Goal: Task Accomplishment & Management: Use online tool/utility

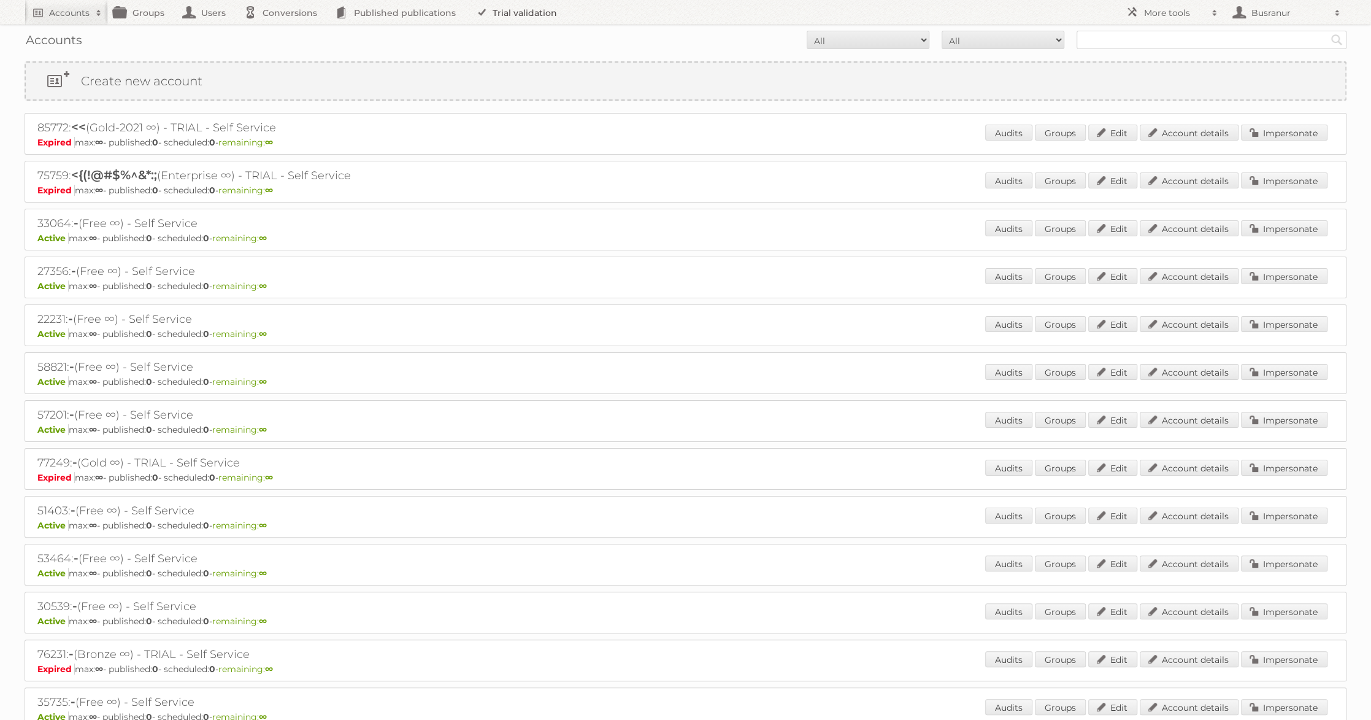
click at [505, 18] on link "Trial validation" at bounding box center [518, 12] width 101 height 25
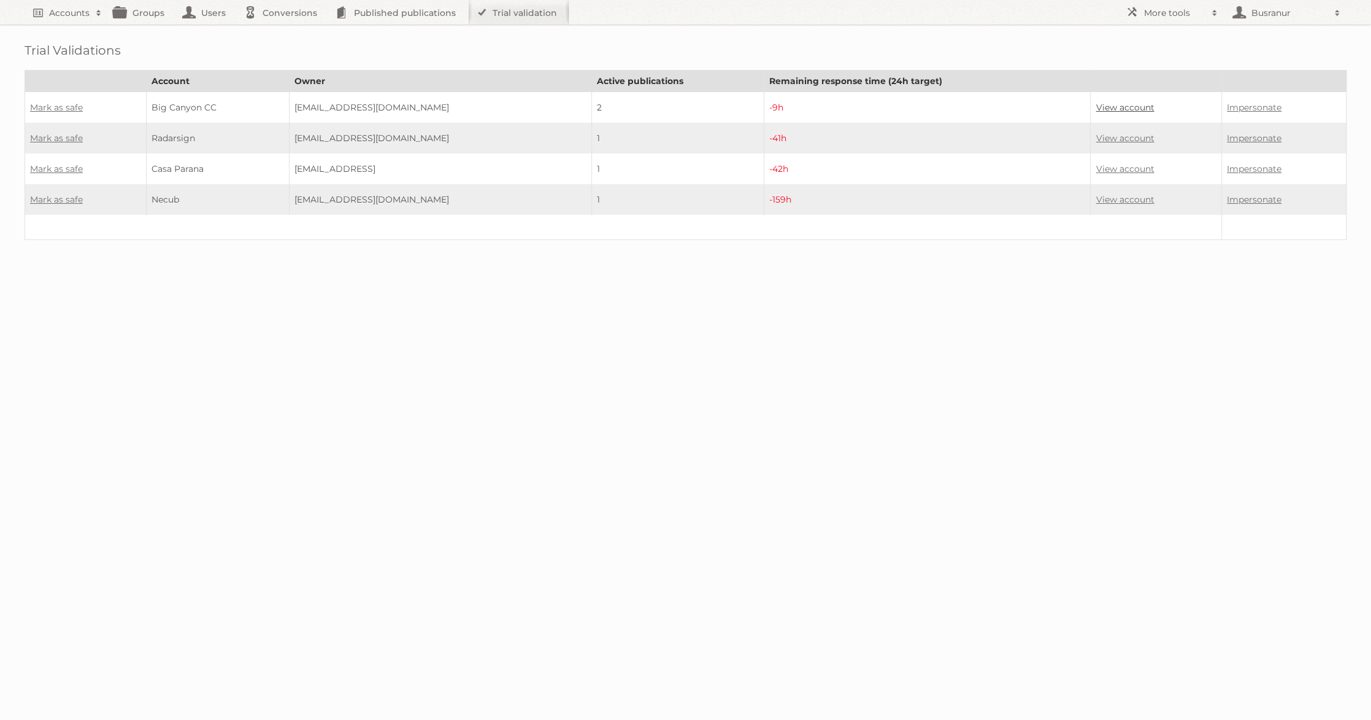
click at [1145, 104] on link "View account" at bounding box center [1125, 107] width 58 height 11
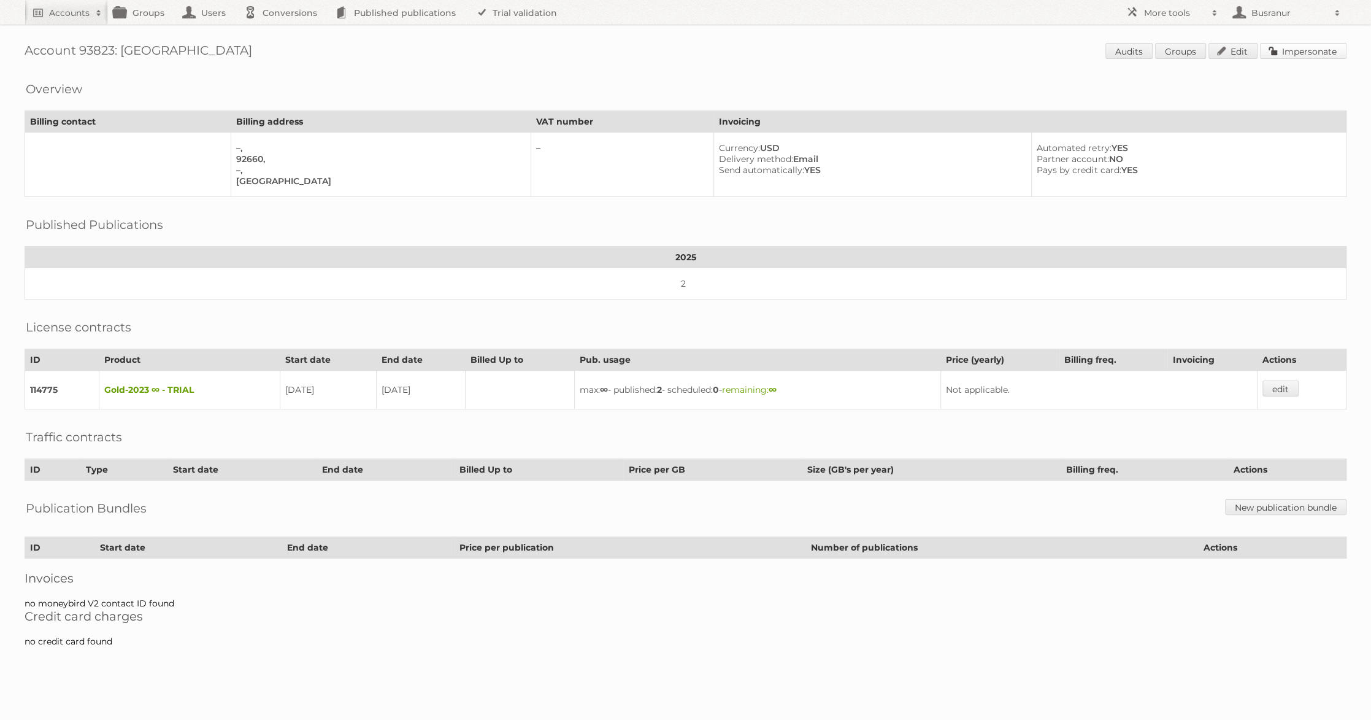
click at [1302, 47] on link "Impersonate" at bounding box center [1303, 51] width 86 height 16
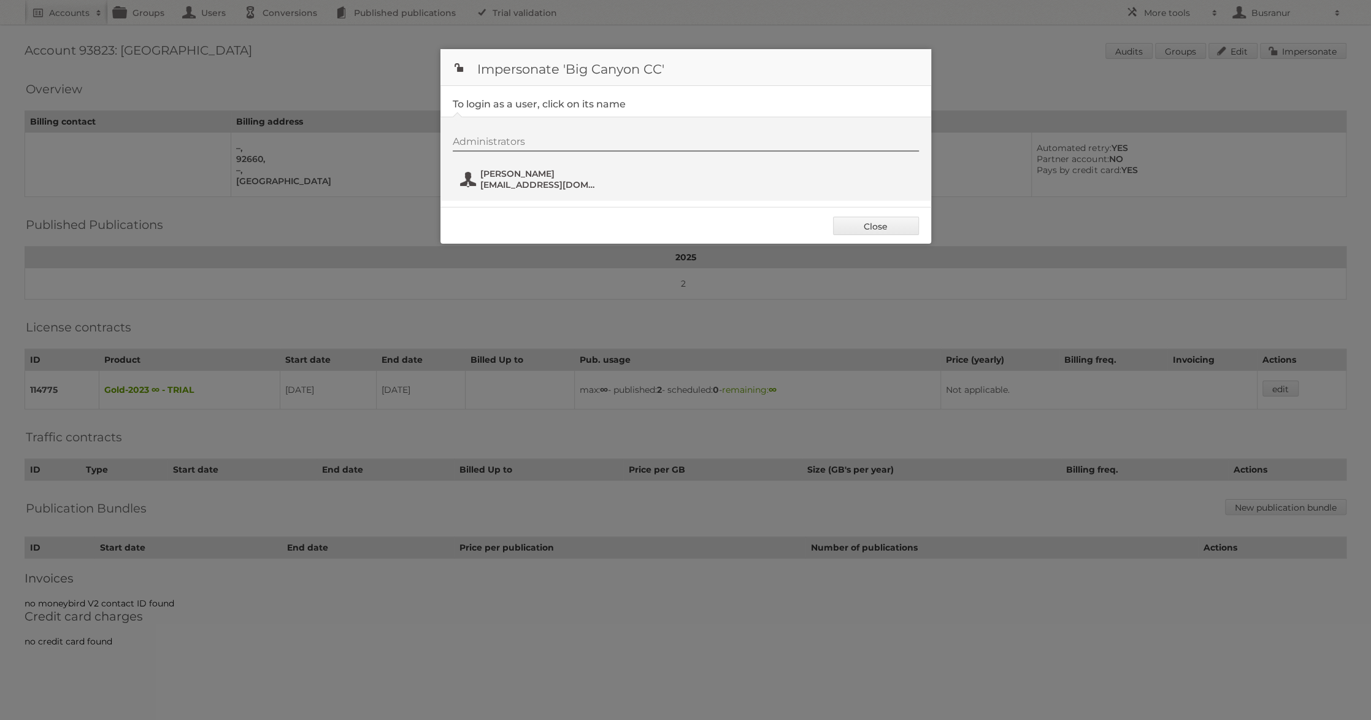
click at [538, 173] on span "Denise Ramirez" at bounding box center [539, 173] width 119 height 11
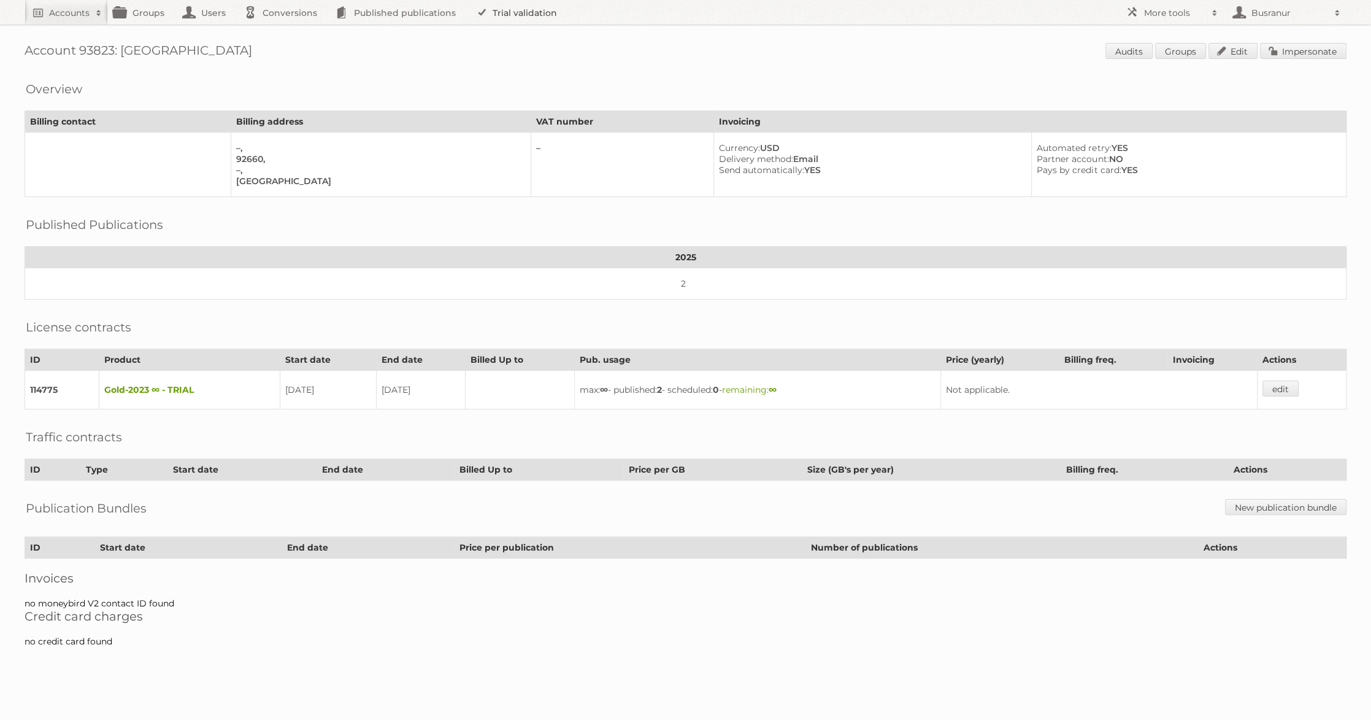
click at [499, 15] on link "Trial validation" at bounding box center [518, 12] width 101 height 25
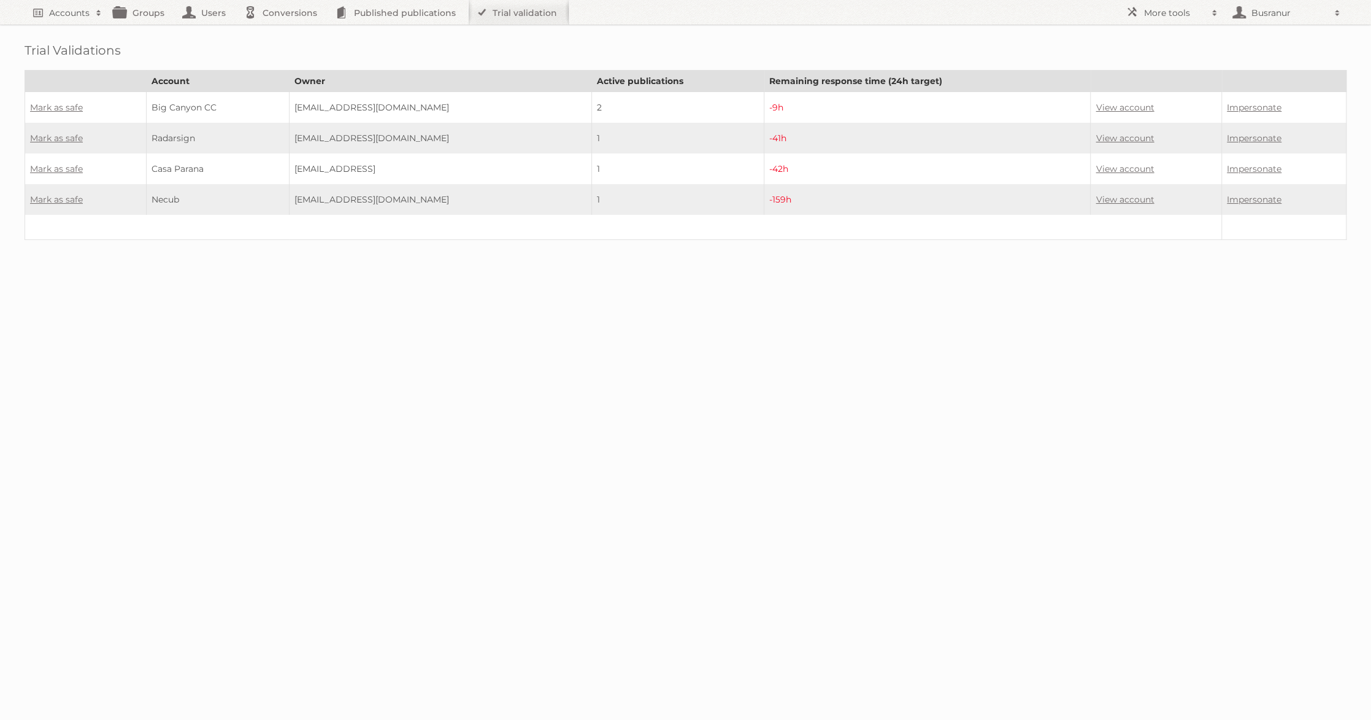
click at [52, 99] on td "Mark as safe" at bounding box center [85, 107] width 121 height 31
click at [53, 102] on link "Mark as safe" at bounding box center [56, 107] width 53 height 11
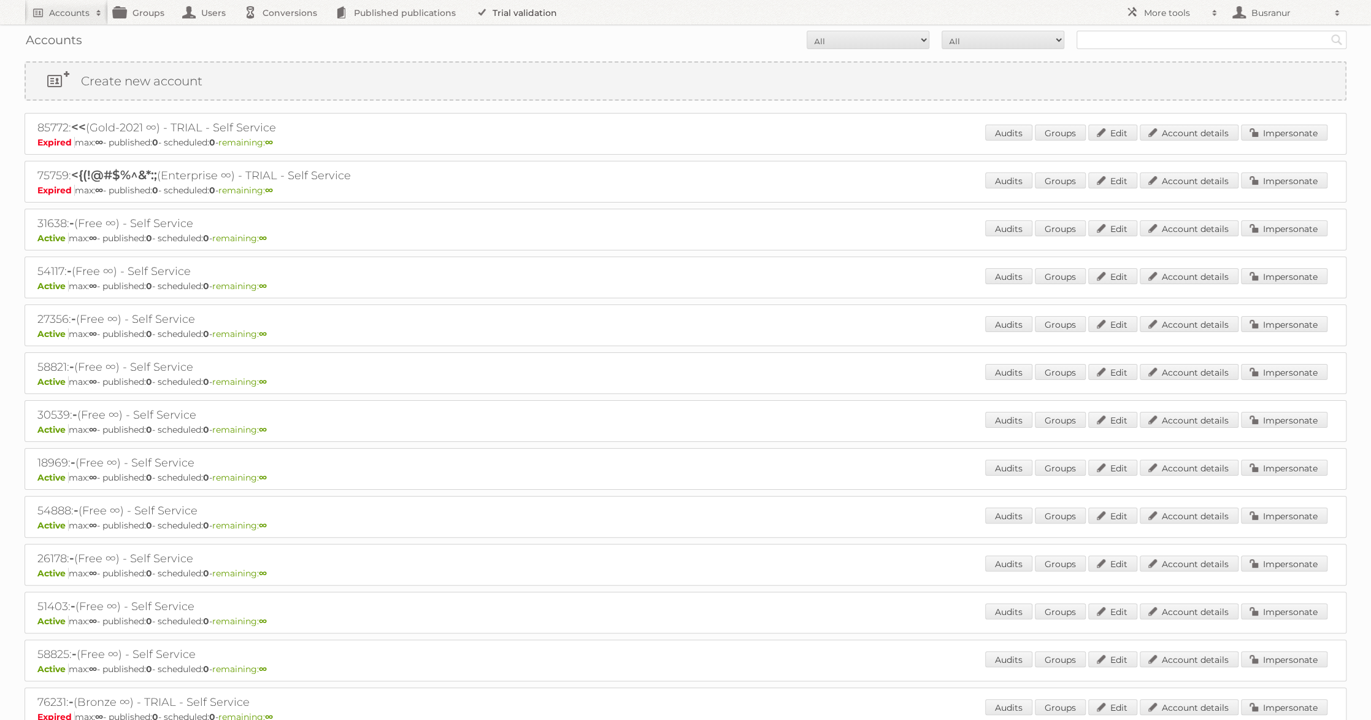
click at [523, 23] on link "Trial validation" at bounding box center [518, 12] width 101 height 25
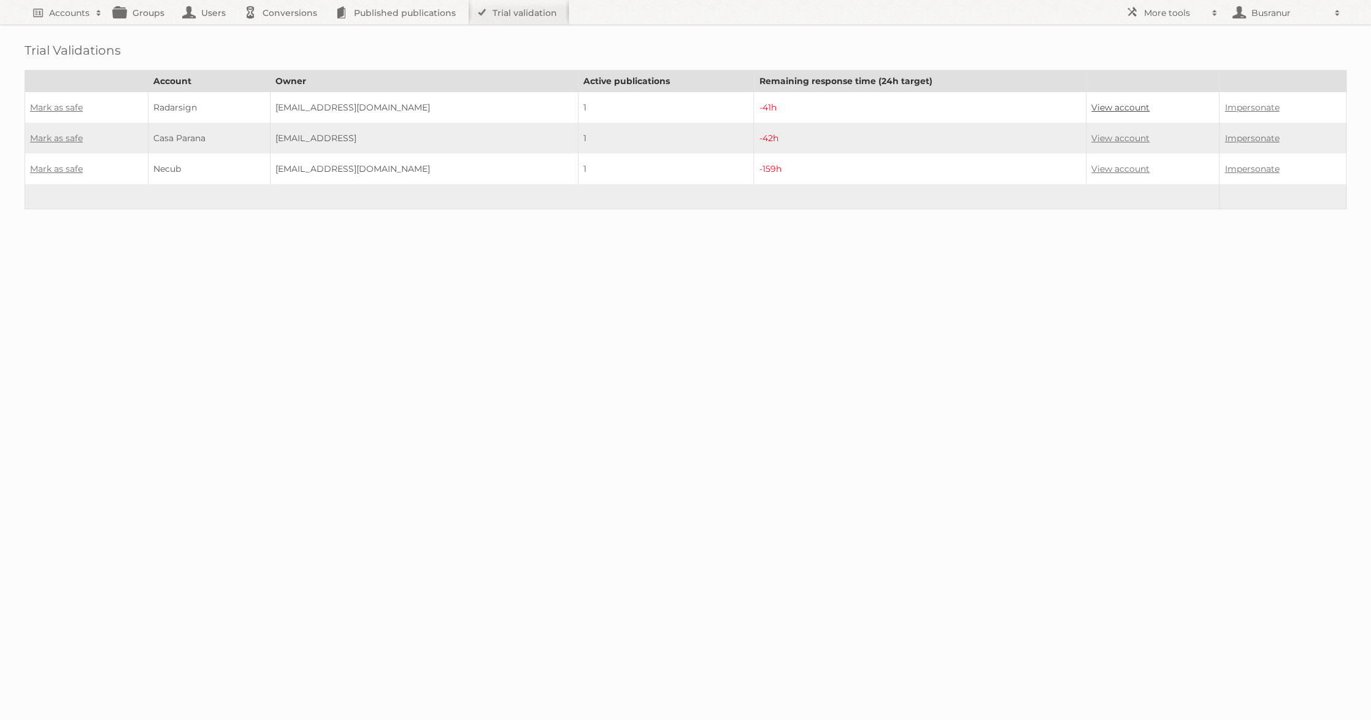
click at [1103, 106] on link "View account" at bounding box center [1120, 107] width 58 height 11
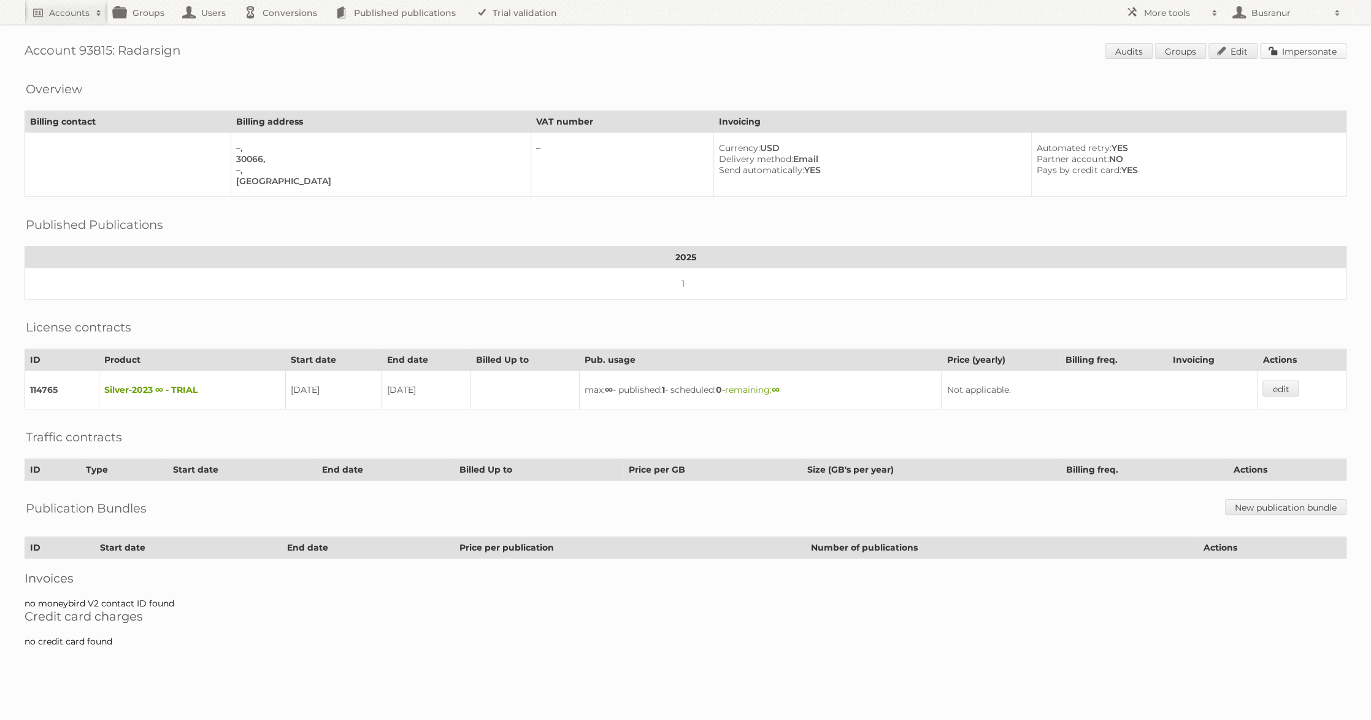
click at [1280, 51] on link "Impersonate" at bounding box center [1303, 51] width 86 height 16
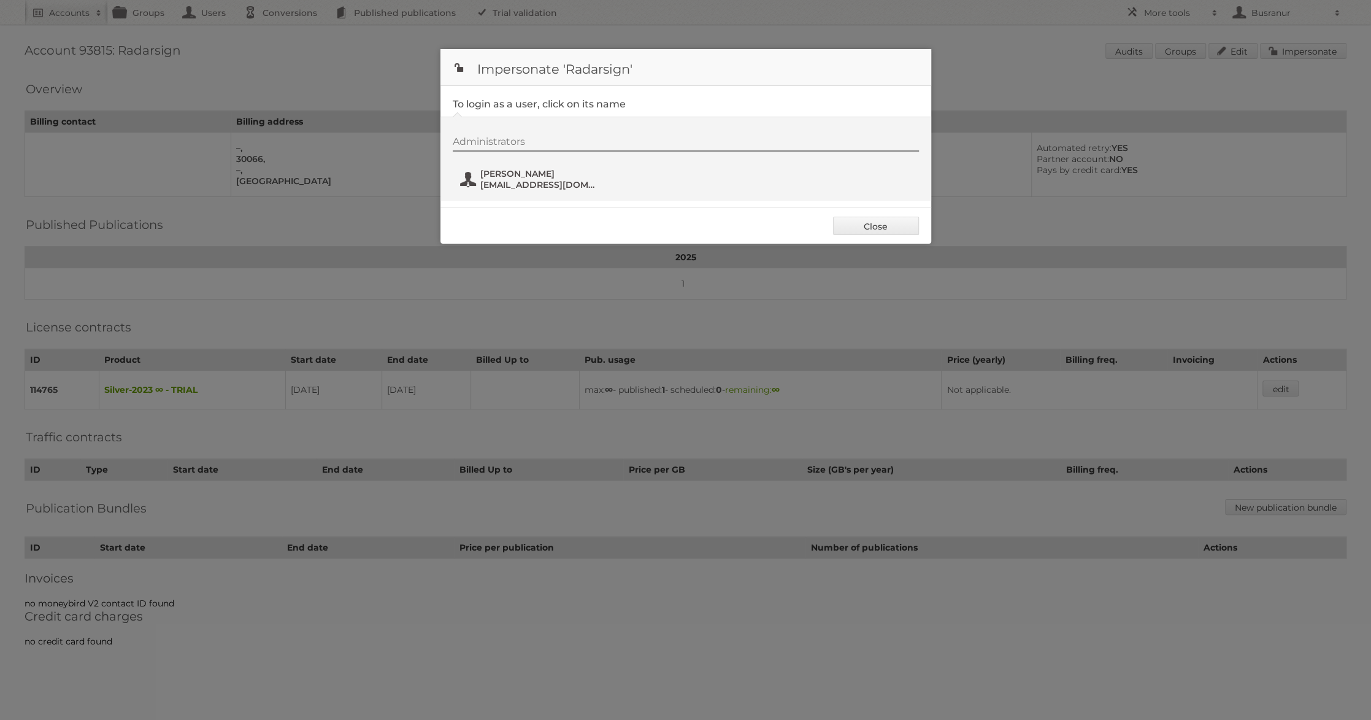
click at [492, 185] on span "[EMAIL_ADDRESS][DOMAIN_NAME]" at bounding box center [539, 184] width 119 height 11
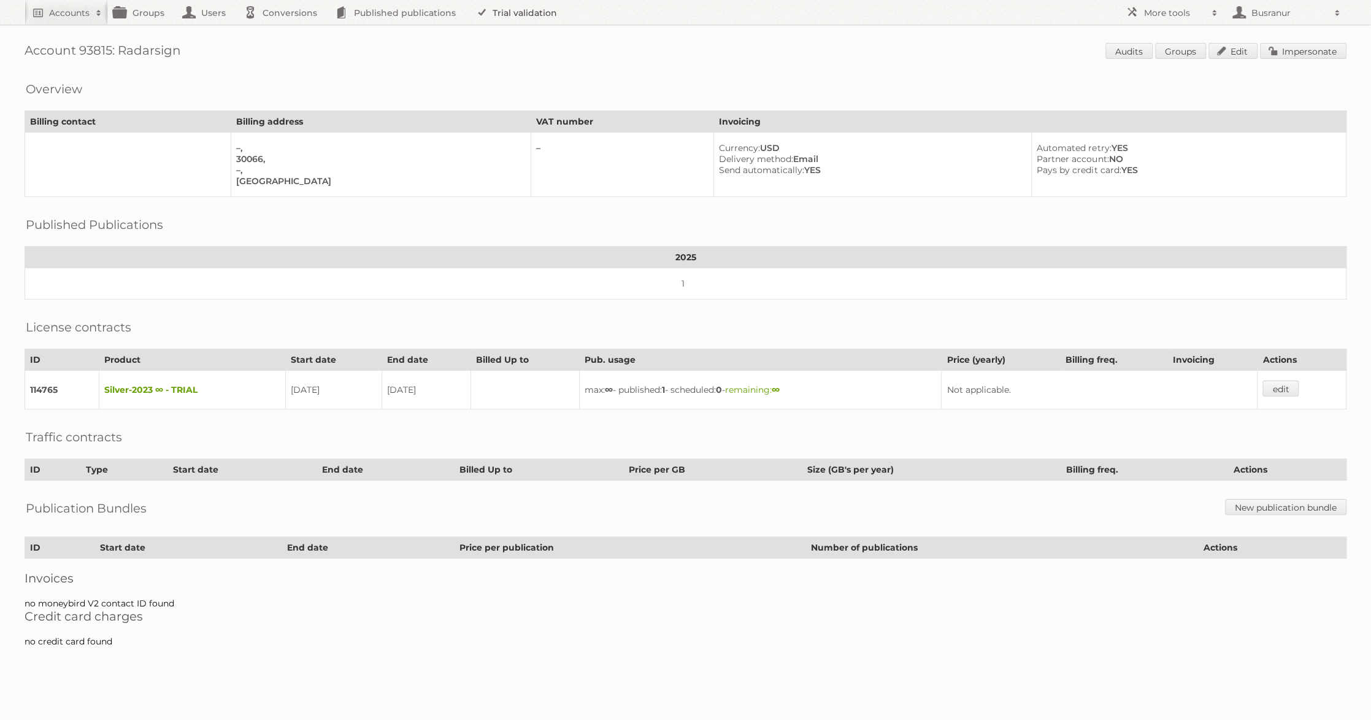
click at [536, 9] on link "Trial validation" at bounding box center [518, 12] width 101 height 25
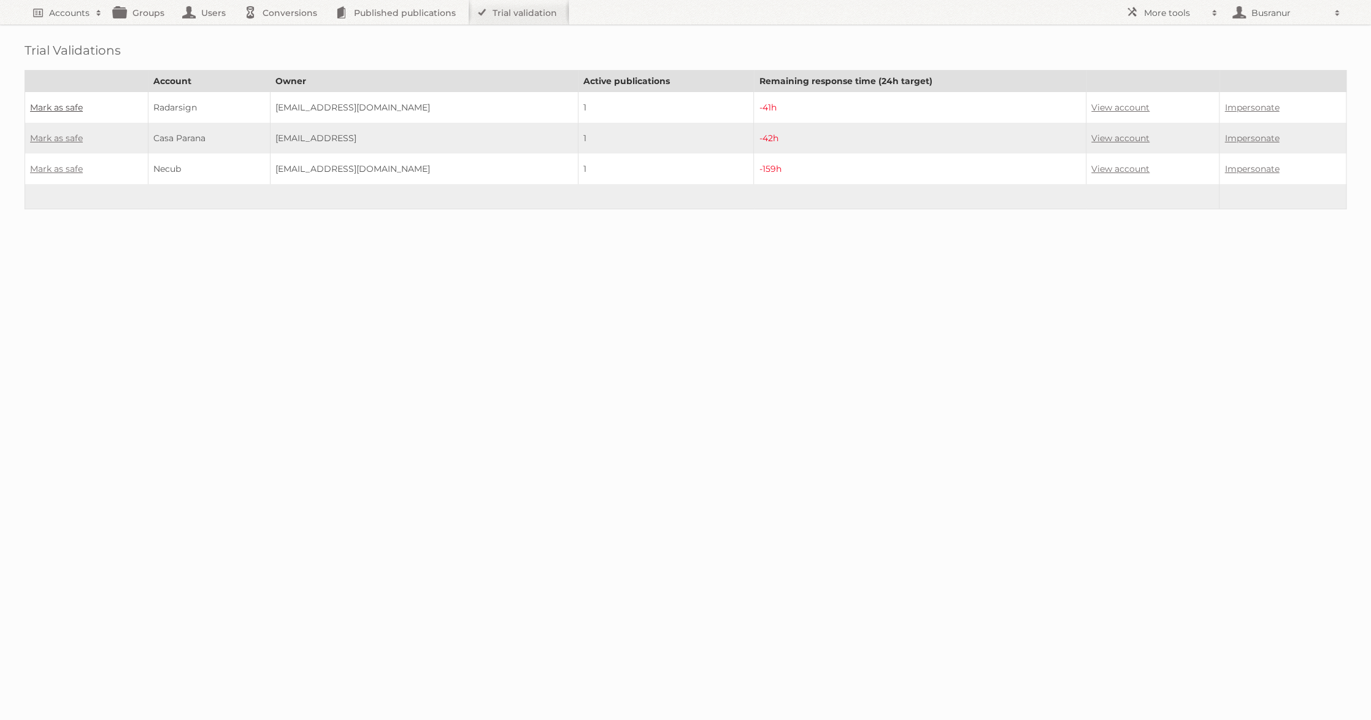
click at [65, 107] on link "Mark as safe" at bounding box center [56, 107] width 53 height 11
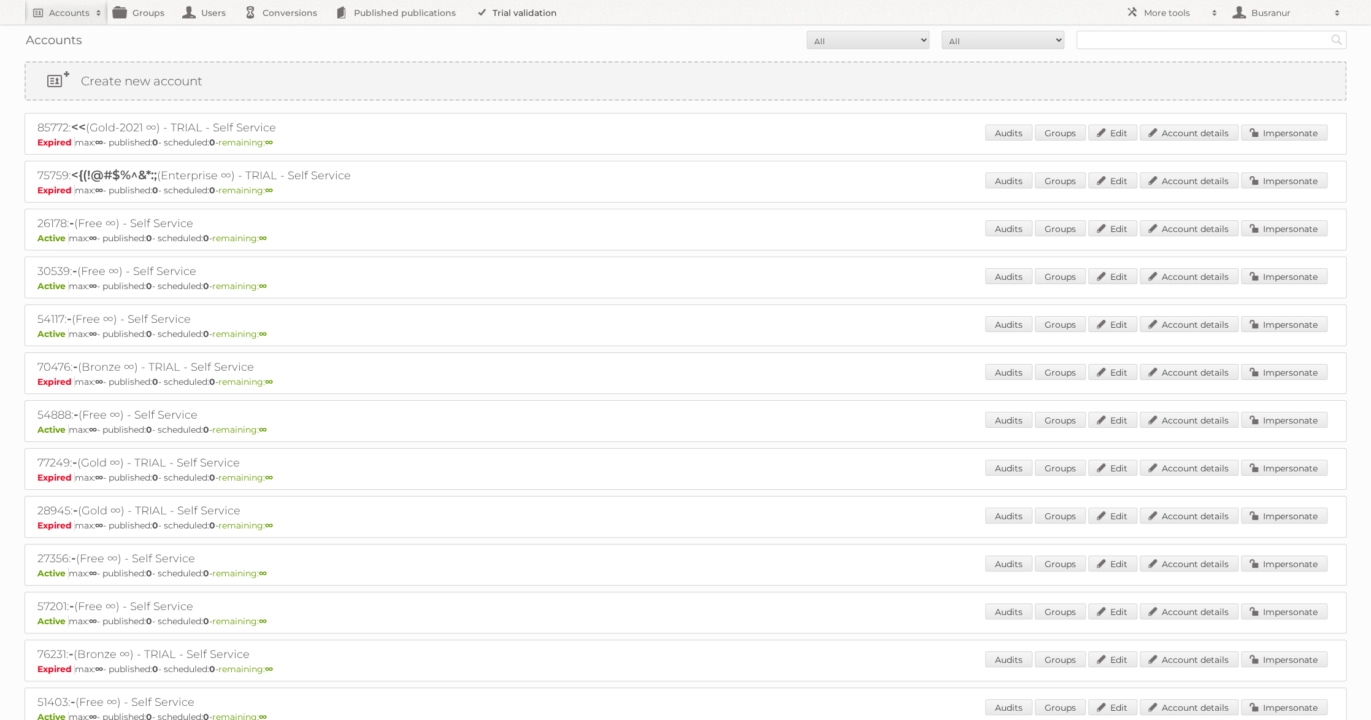
click at [540, 10] on link "Trial validation" at bounding box center [518, 12] width 101 height 25
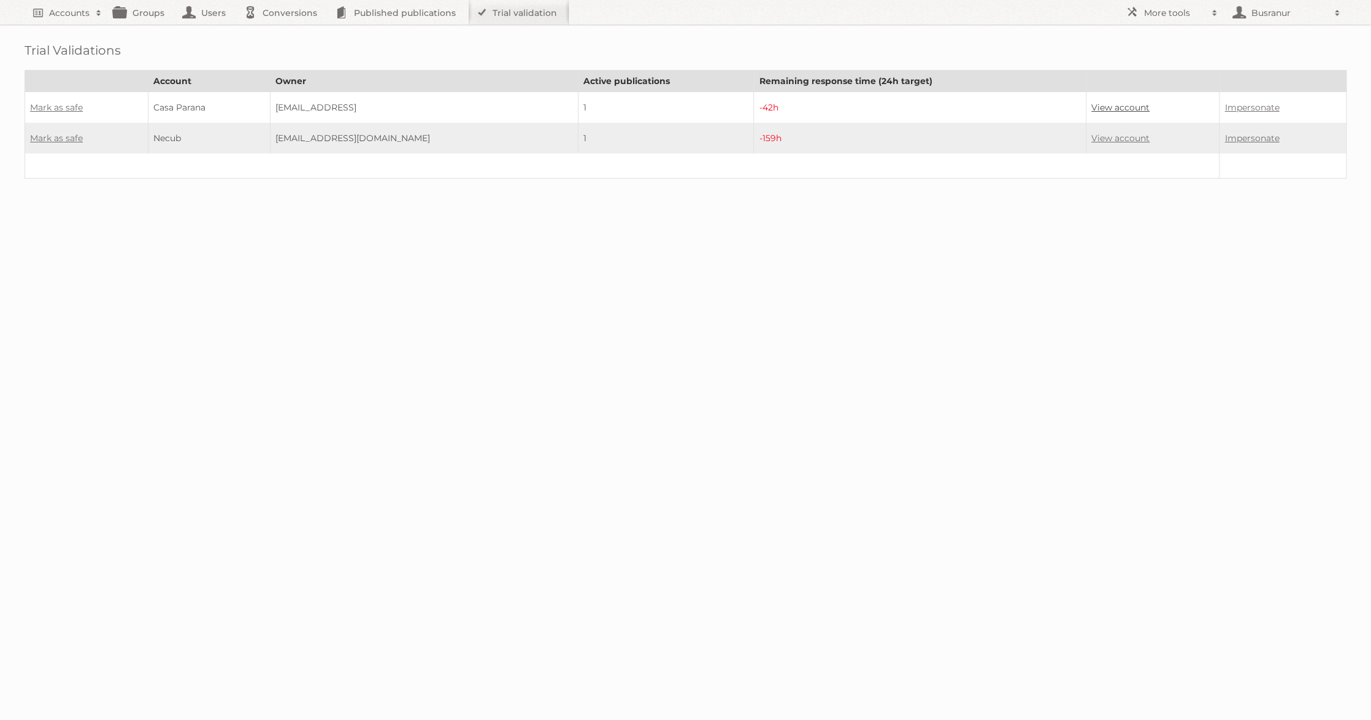
click at [1138, 105] on link "View account" at bounding box center [1120, 107] width 58 height 11
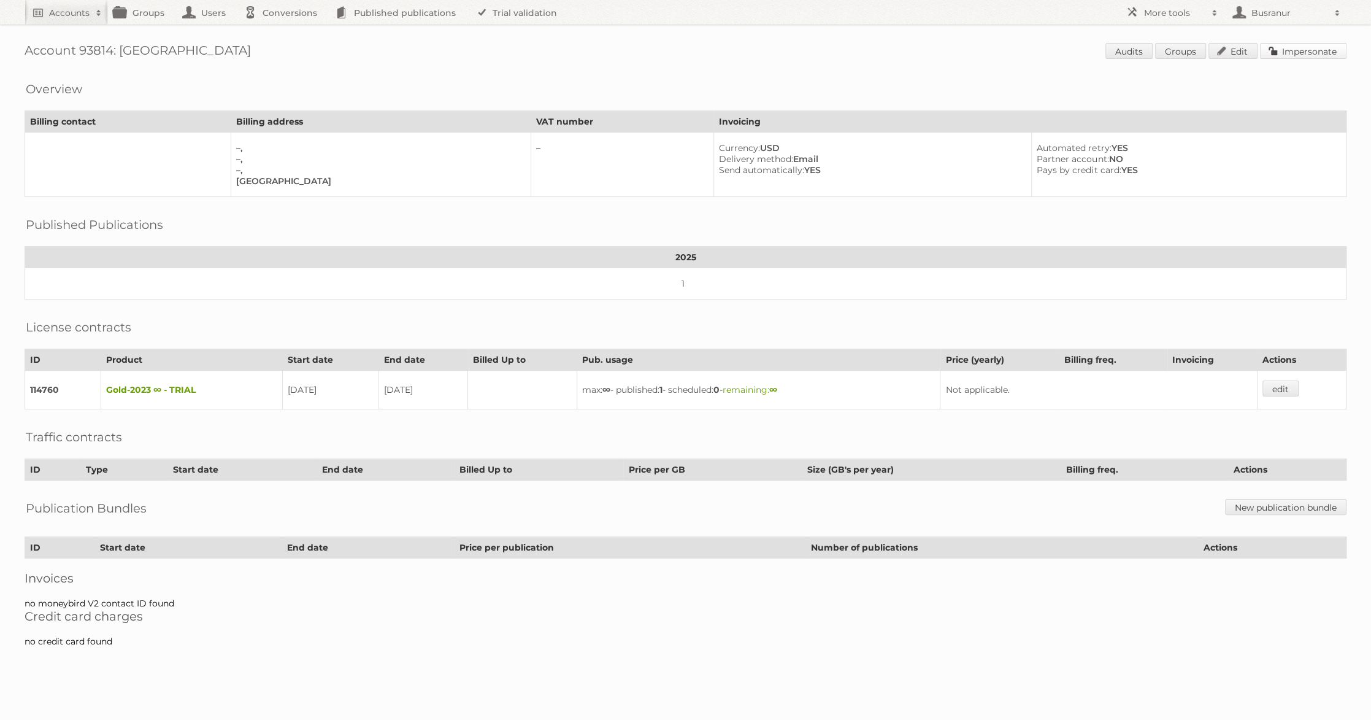
click at [1306, 53] on link "Impersonate" at bounding box center [1303, 51] width 86 height 16
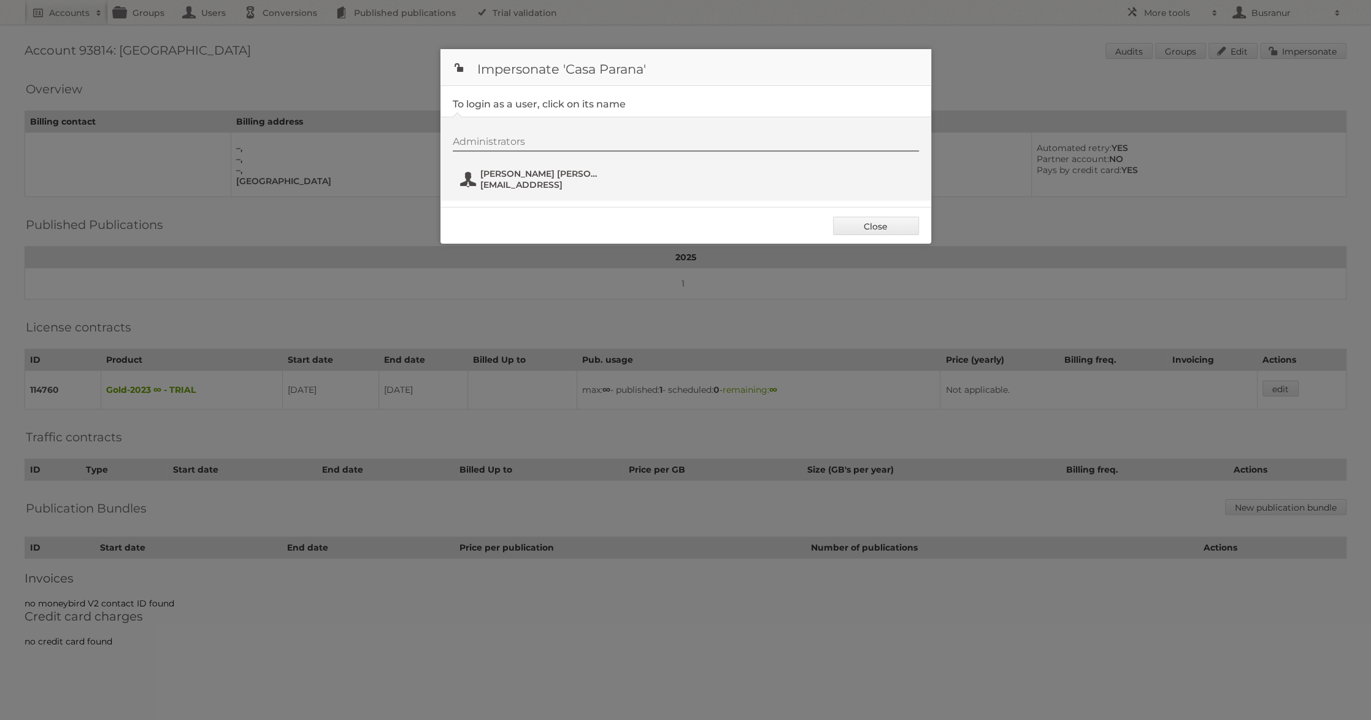
click at [529, 182] on span "marketing@casaparana.com.py" at bounding box center [539, 184] width 119 height 11
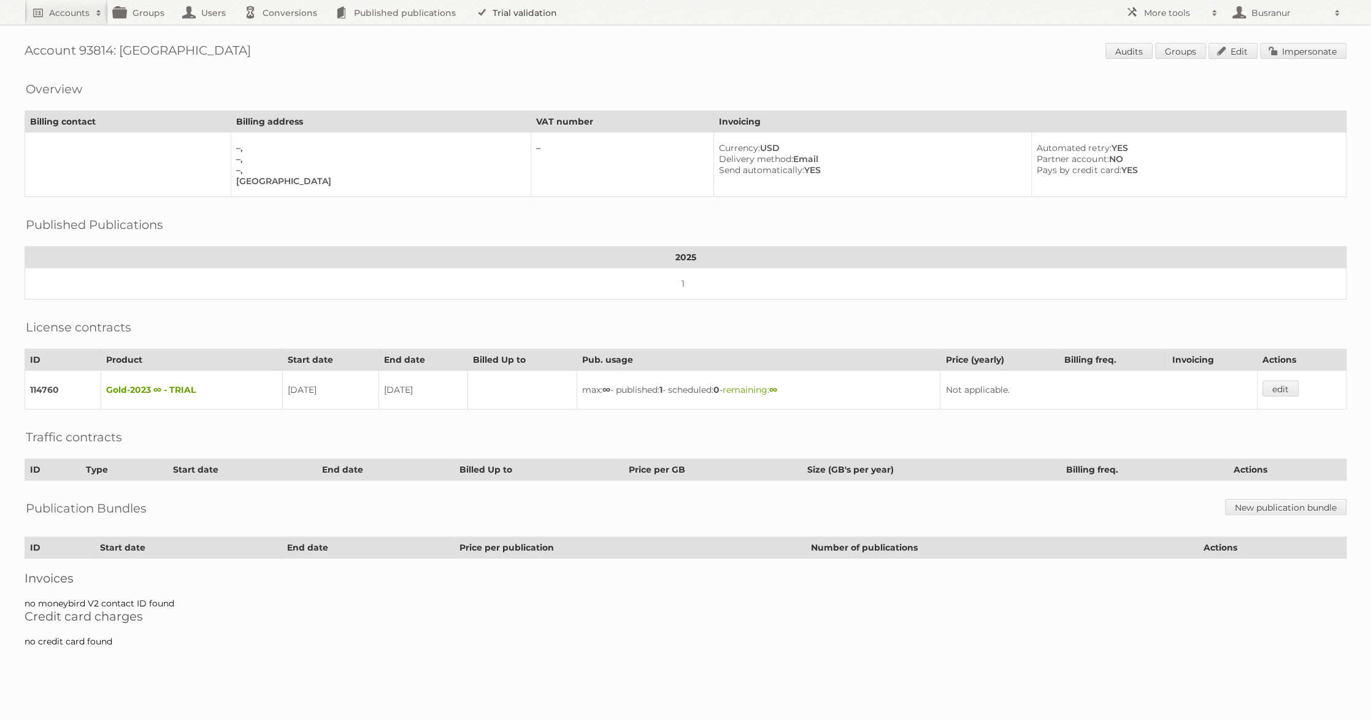
click at [500, 17] on link "Trial validation" at bounding box center [518, 12] width 101 height 25
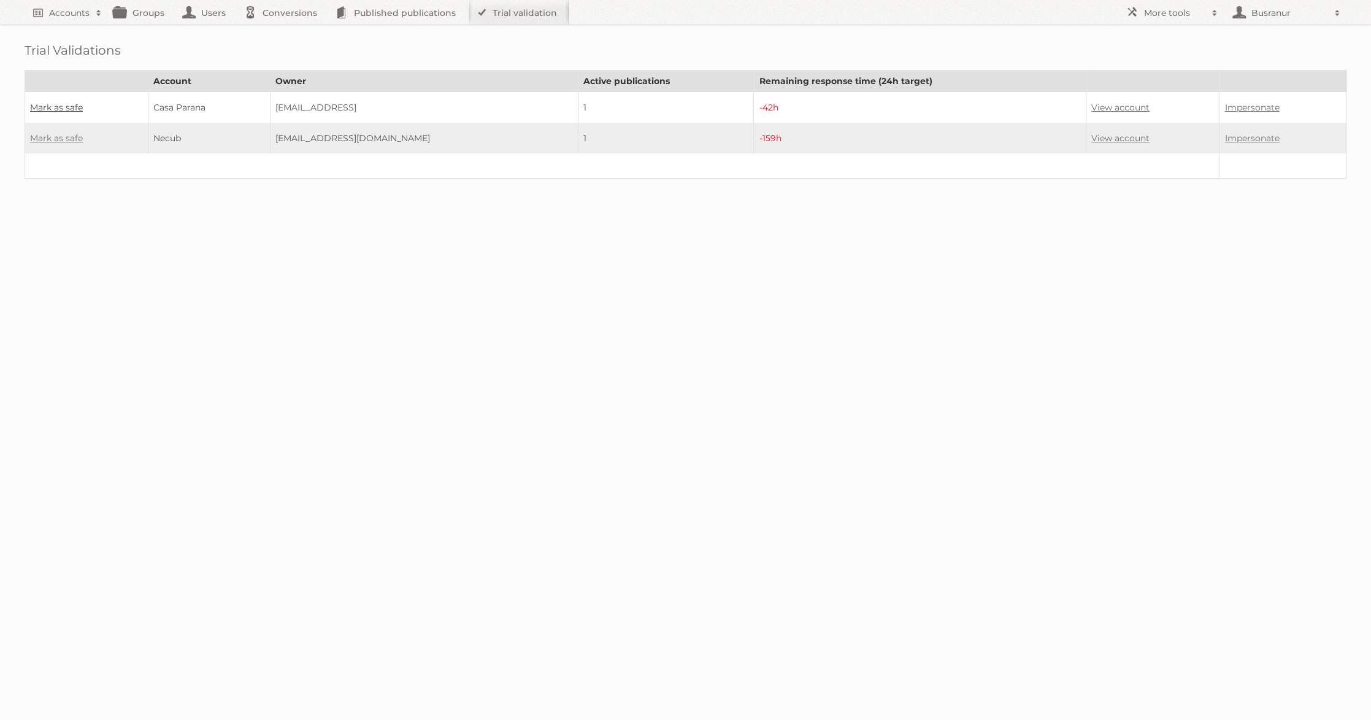
click at [58, 109] on link "Mark as safe" at bounding box center [56, 107] width 53 height 11
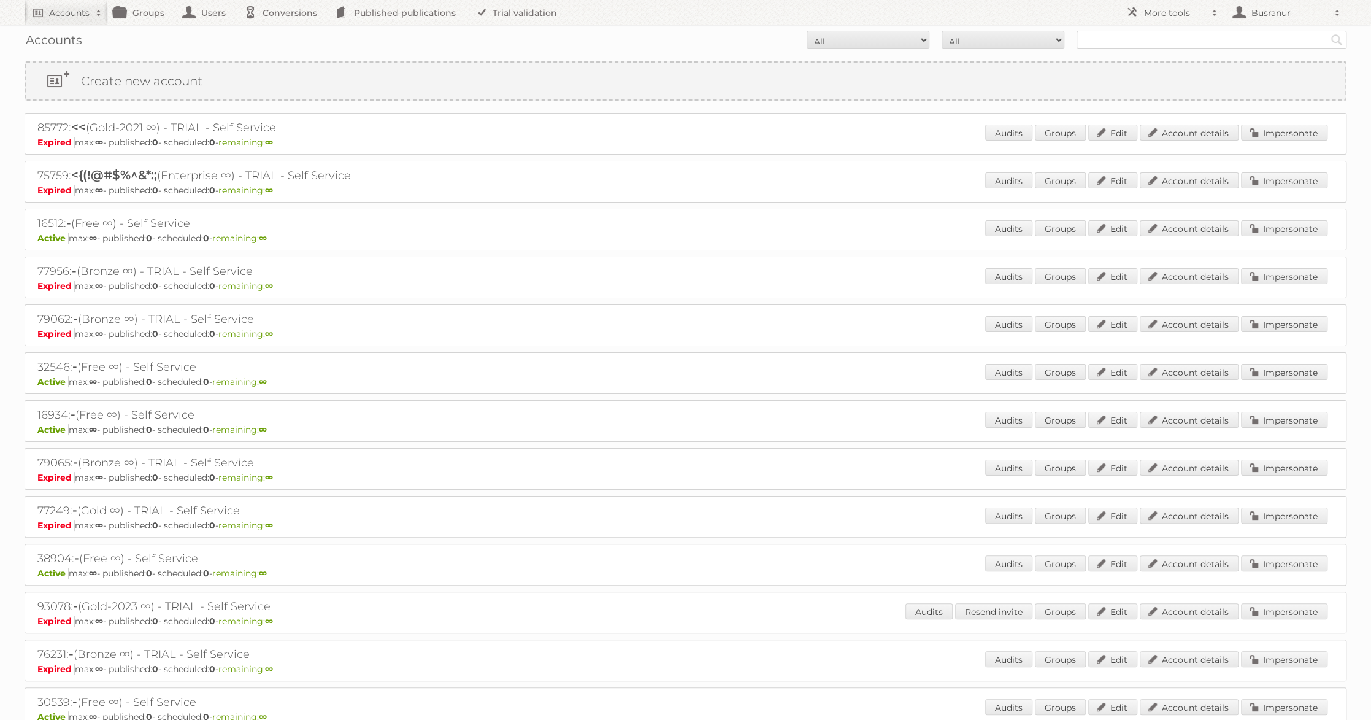
click at [542, 25] on div "Accounts All Active Expired Pending All Paid Trials Self service Search" at bounding box center [686, 40] width 1322 height 31
click at [528, 8] on link "Trial validation" at bounding box center [518, 12] width 101 height 25
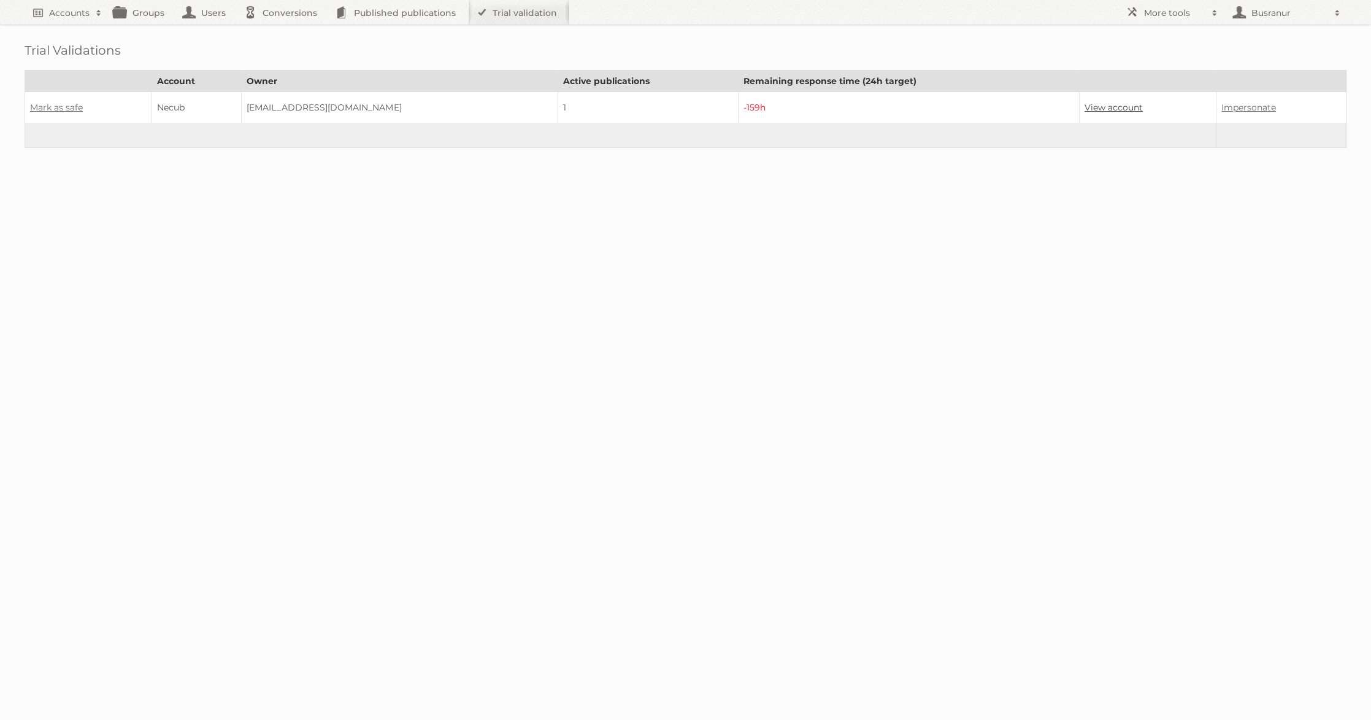
click at [1097, 109] on link "View account" at bounding box center [1114, 107] width 58 height 11
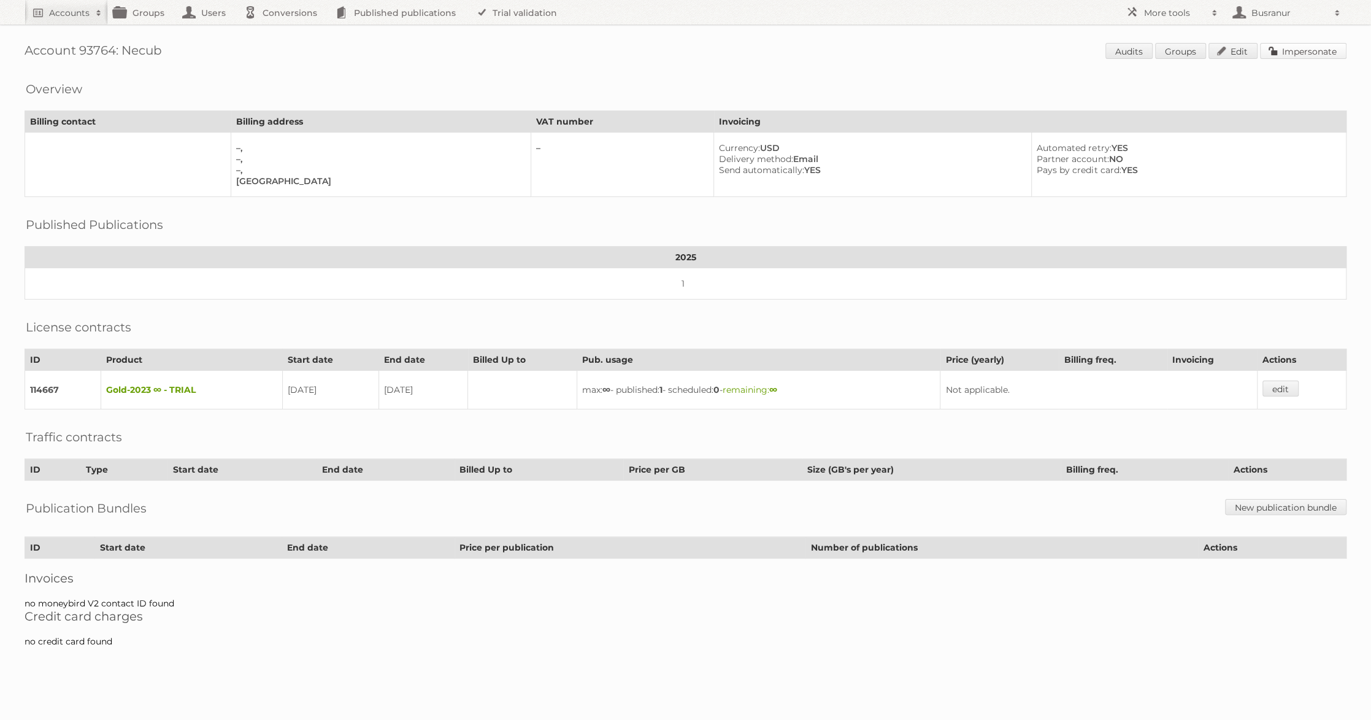
click at [1310, 56] on link "Impersonate" at bounding box center [1303, 51] width 86 height 16
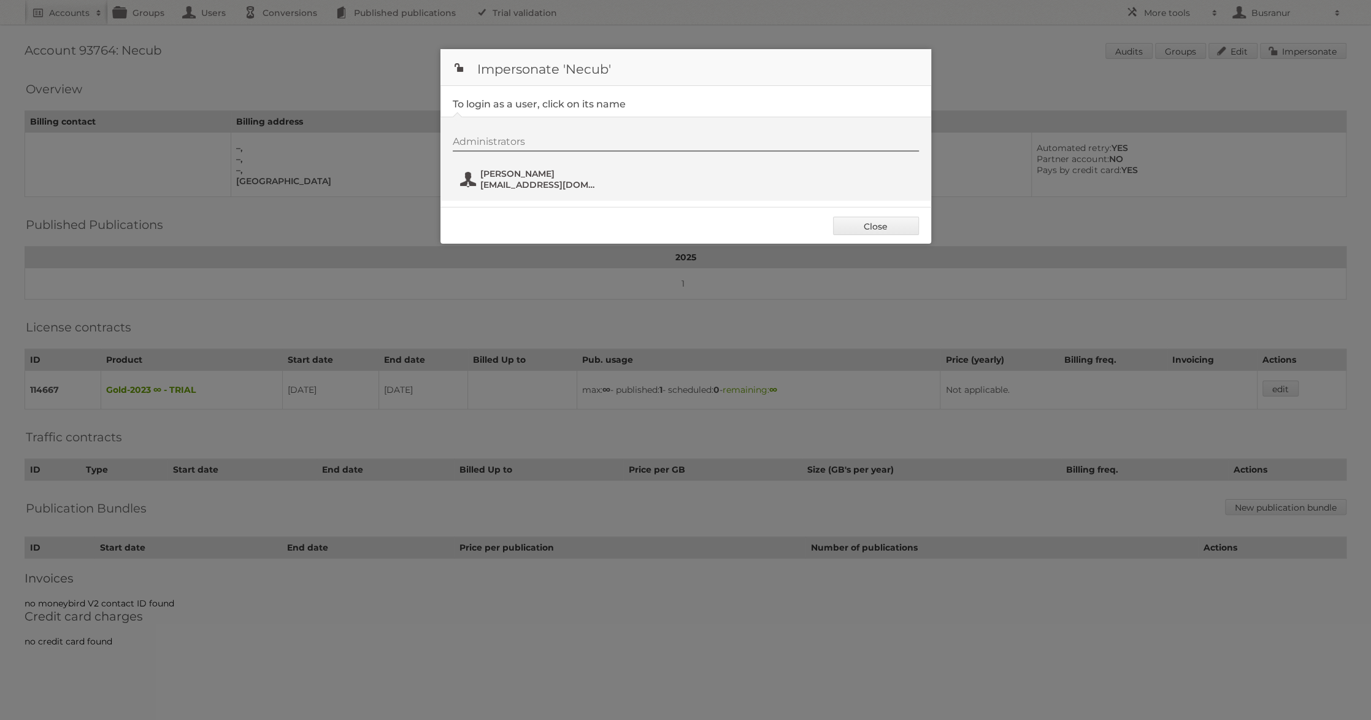
click at [501, 180] on span "[EMAIL_ADDRESS][DOMAIN_NAME]" at bounding box center [539, 184] width 119 height 11
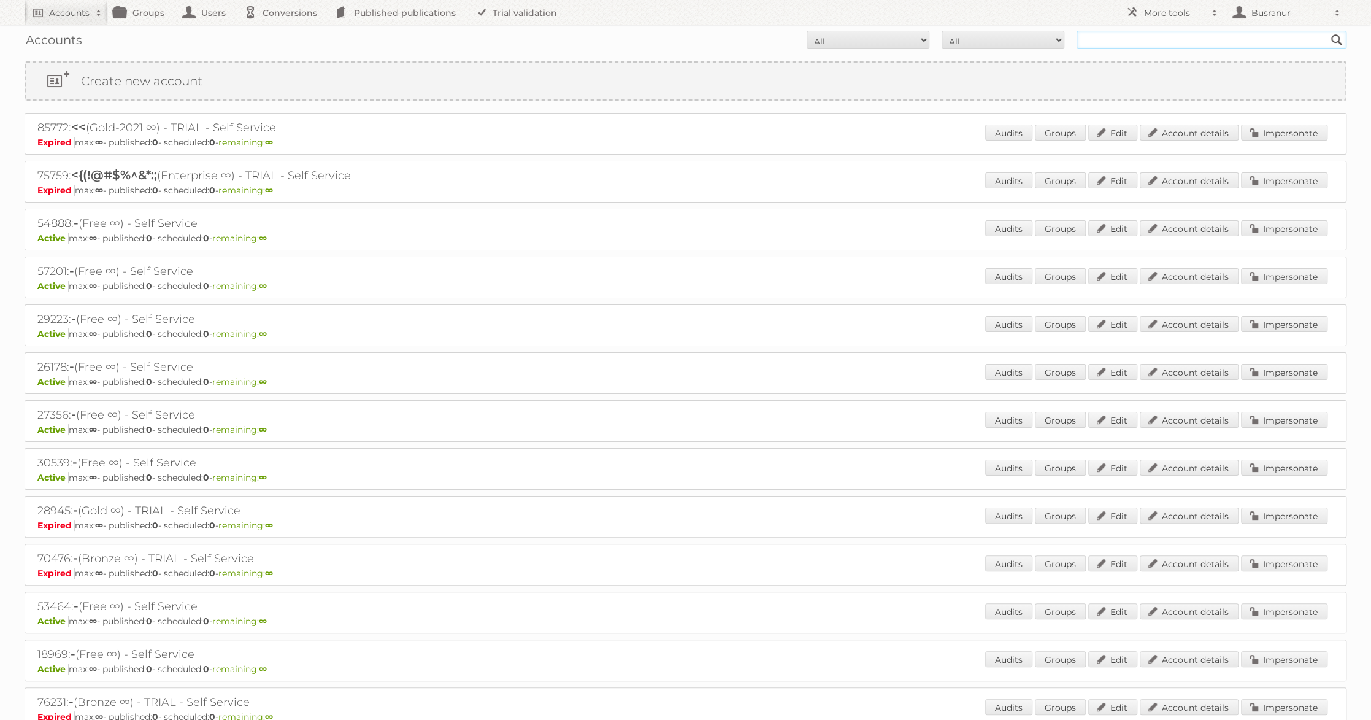
click at [1191, 43] on input "text" at bounding box center [1212, 40] width 270 height 18
paste input "[EMAIL_ADDRESS][DOMAIN_NAME]"
type input "[EMAIL_ADDRESS][DOMAIN_NAME]"
click at [1327, 31] on input "Search" at bounding box center [1336, 40] width 18 height 18
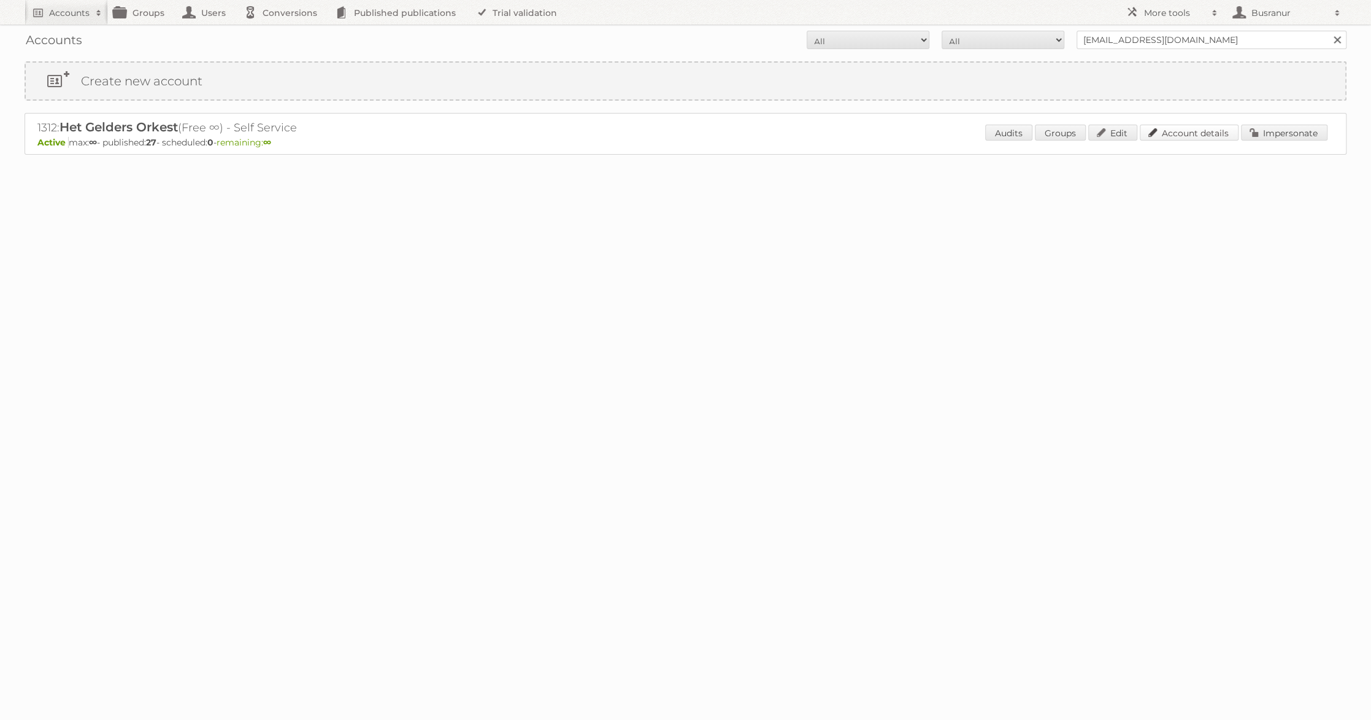
click at [1173, 132] on link "Account details" at bounding box center [1189, 133] width 99 height 16
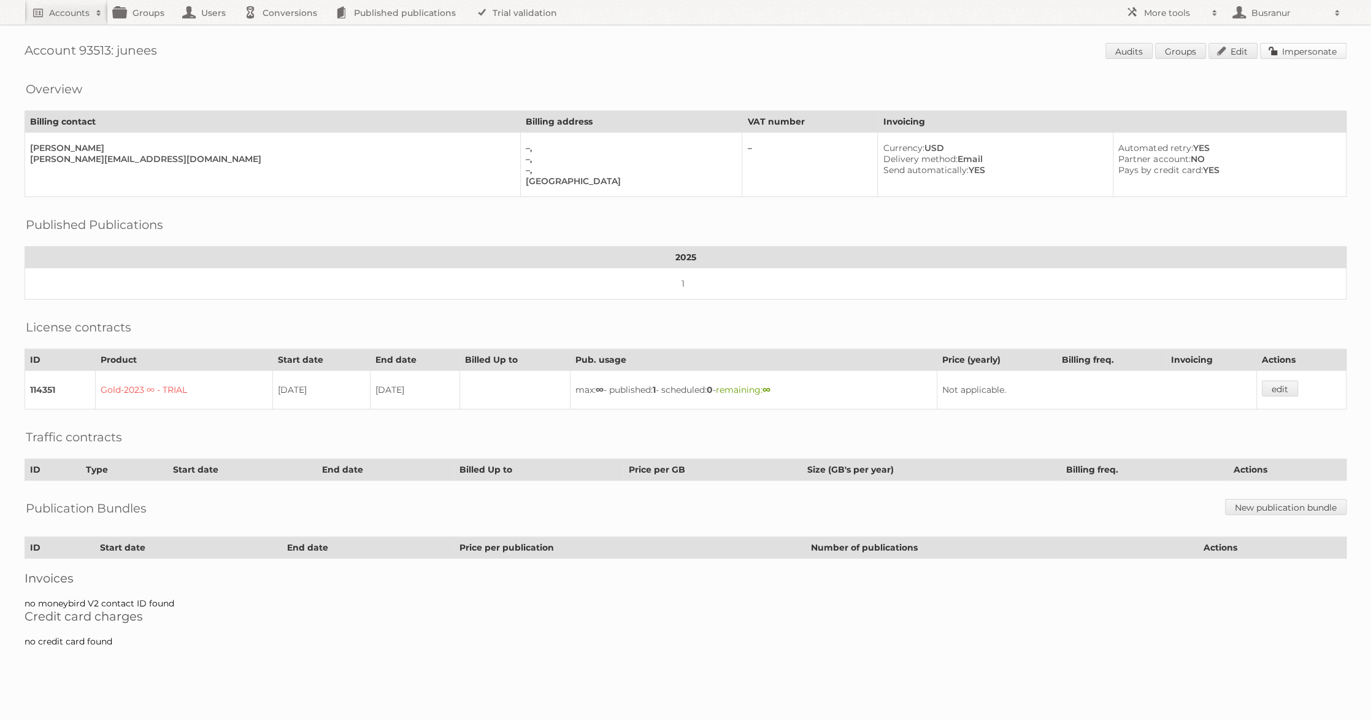
click at [1303, 49] on link "Impersonate" at bounding box center [1303, 51] width 86 height 16
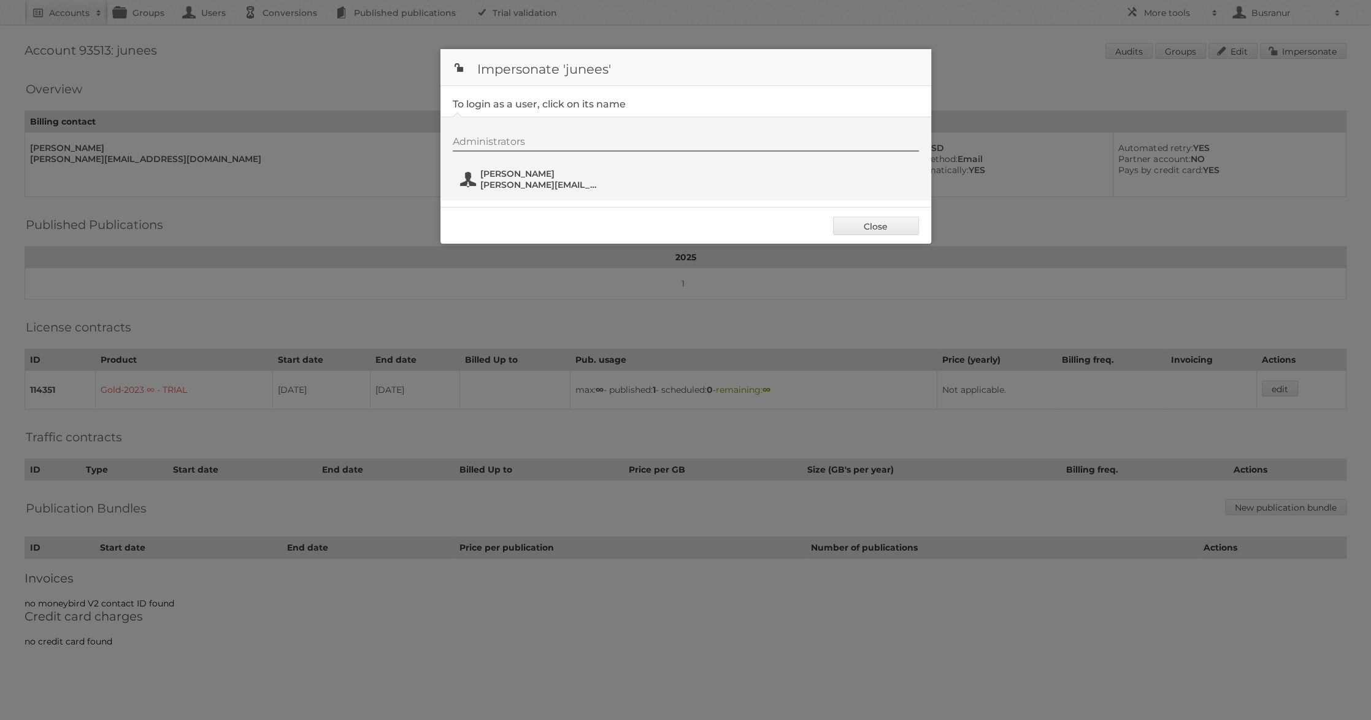
click at [520, 182] on span "rachel@junees.com" at bounding box center [539, 184] width 119 height 11
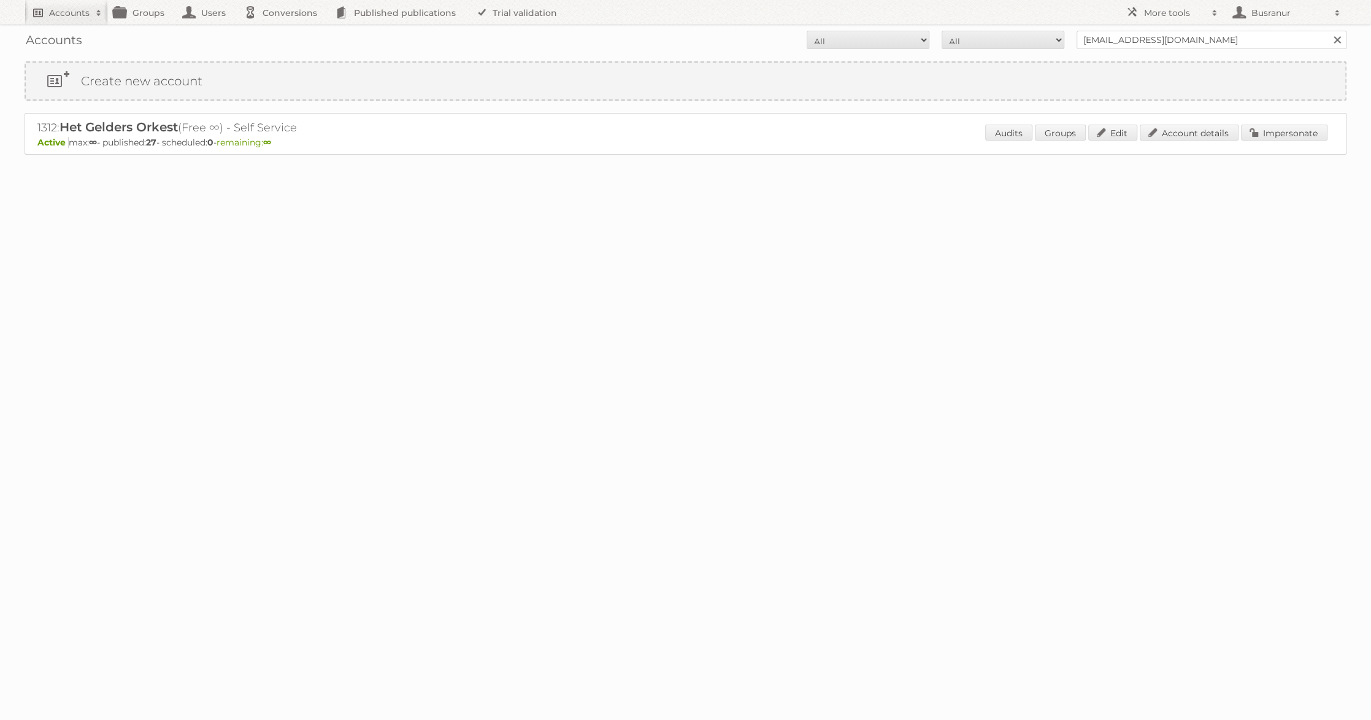
click at [52, 15] on h2 "Accounts" at bounding box center [69, 13] width 40 height 12
click at [84, 48] on input"] "text" at bounding box center [166, 40] width 270 height 18
paste input"] "[EMAIL_ADDRESS][DOMAIN_NAME]"
type input"] "[EMAIL_ADDRESS][DOMAIN_NAME]"
click at [283, 31] on input "Search" at bounding box center [292, 40] width 18 height 18
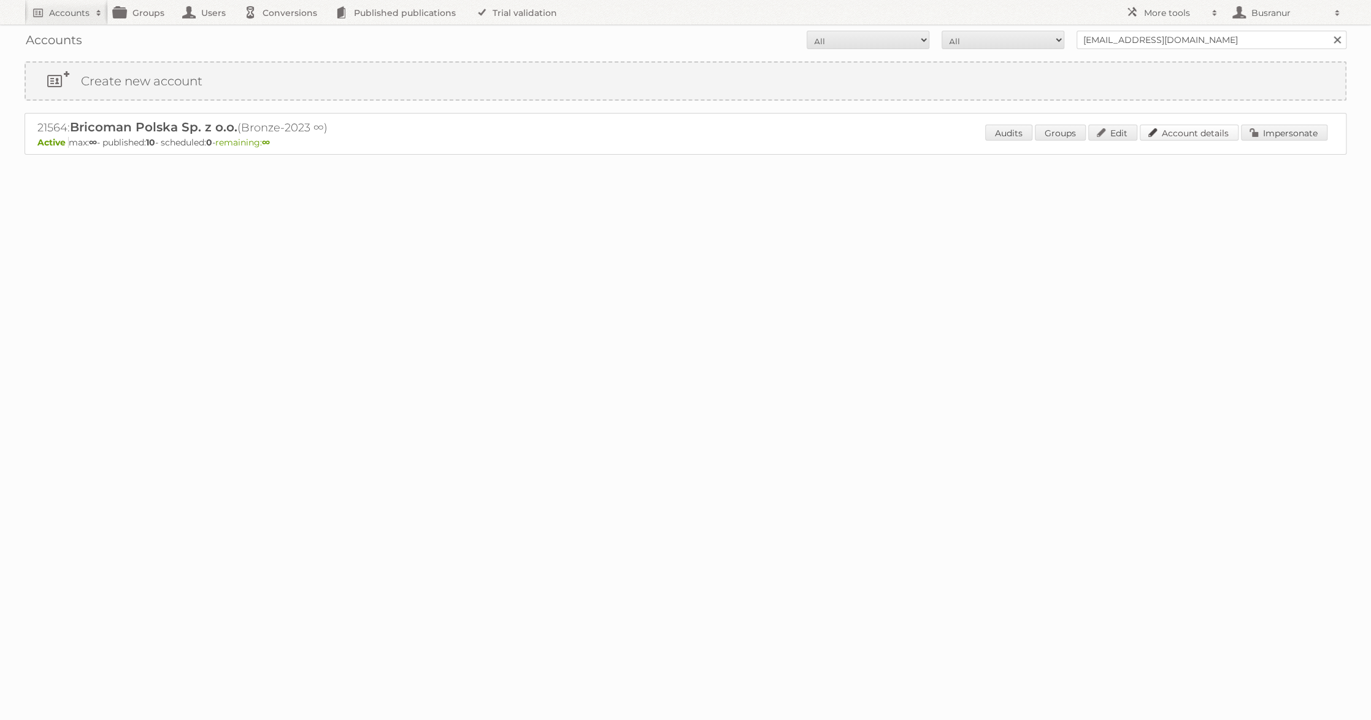
click at [1181, 131] on link "Account details" at bounding box center [1189, 133] width 99 height 16
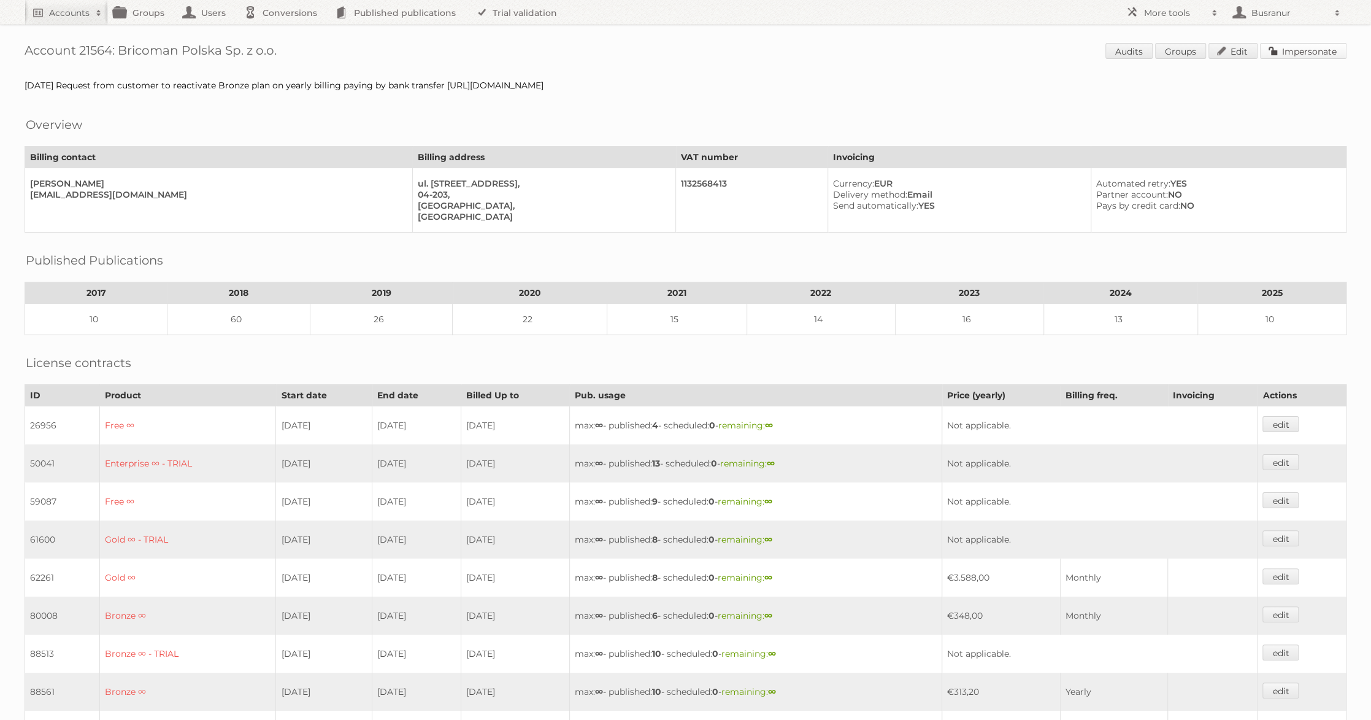
click at [1335, 52] on link "Impersonate" at bounding box center [1303, 51] width 86 height 16
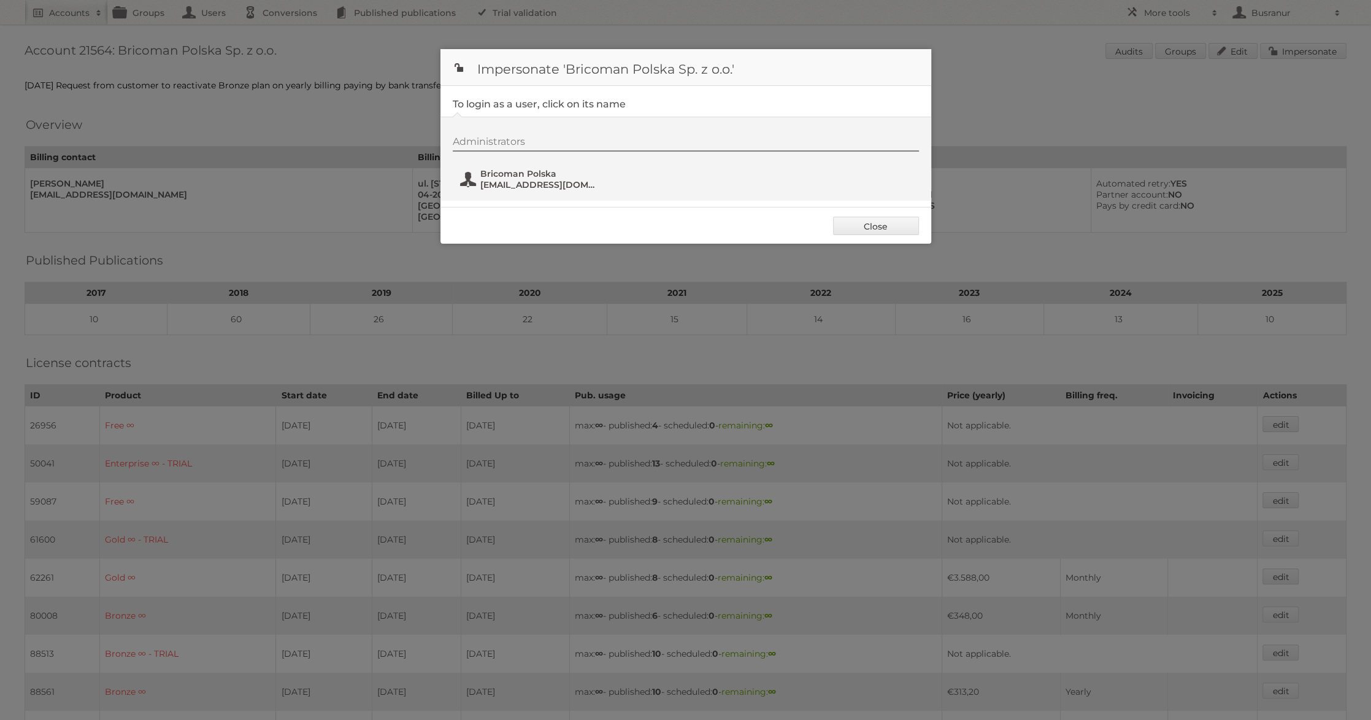
click at [523, 180] on span "[EMAIL_ADDRESS][DOMAIN_NAME]" at bounding box center [539, 184] width 119 height 11
